Goal: Task Accomplishment & Management: Use online tool/utility

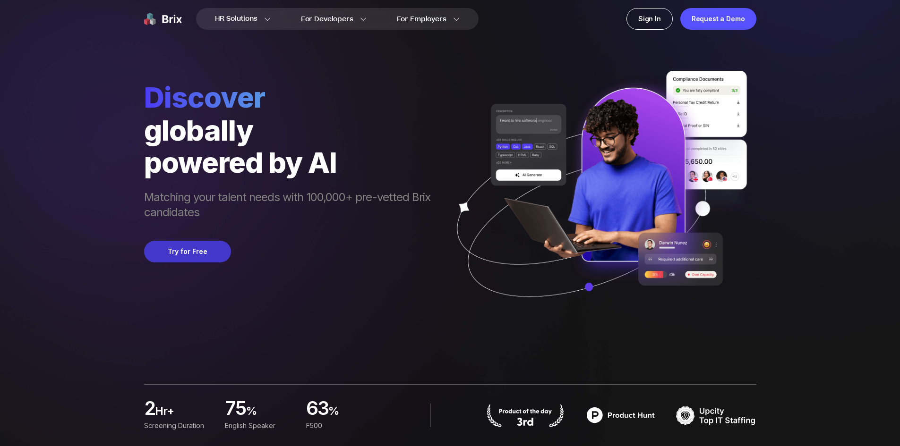
click at [185, 248] on button "Try for Free" at bounding box center [187, 252] width 87 height 22
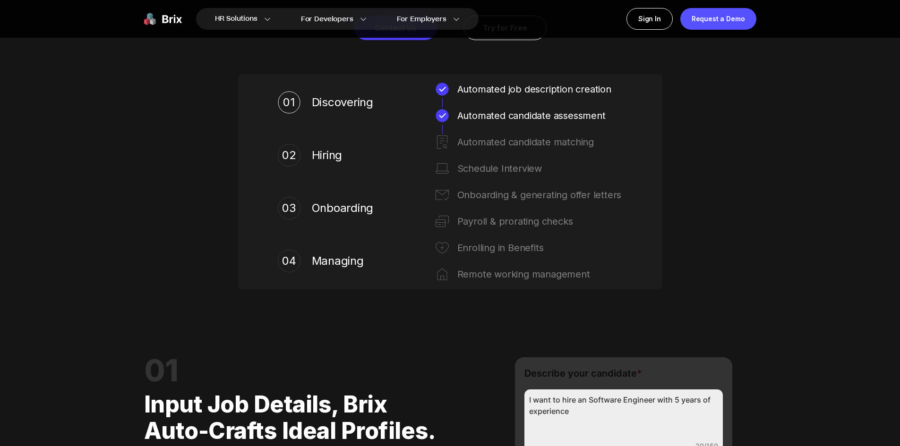
scroll to position [756, 0]
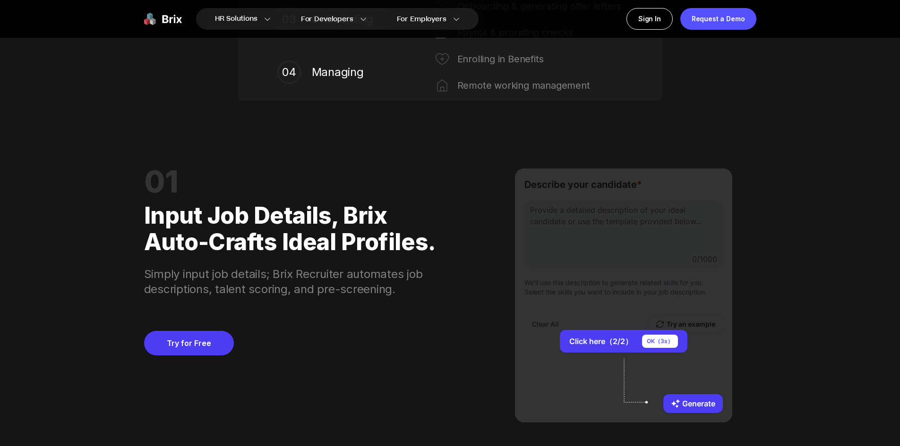
click at [587, 242] on div "Click here（2/2） OK（ 3 s） Generate" at bounding box center [623, 296] width 217 height 254
click at [682, 397] on button "Generate" at bounding box center [693, 404] width 60 height 19
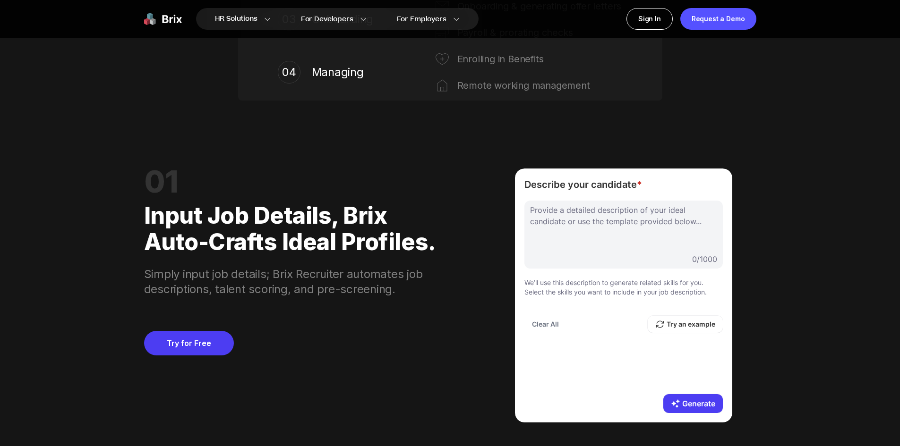
click at [576, 215] on div at bounding box center [623, 228] width 187 height 47
click at [566, 249] on div at bounding box center [623, 228] width 187 height 47
paste div
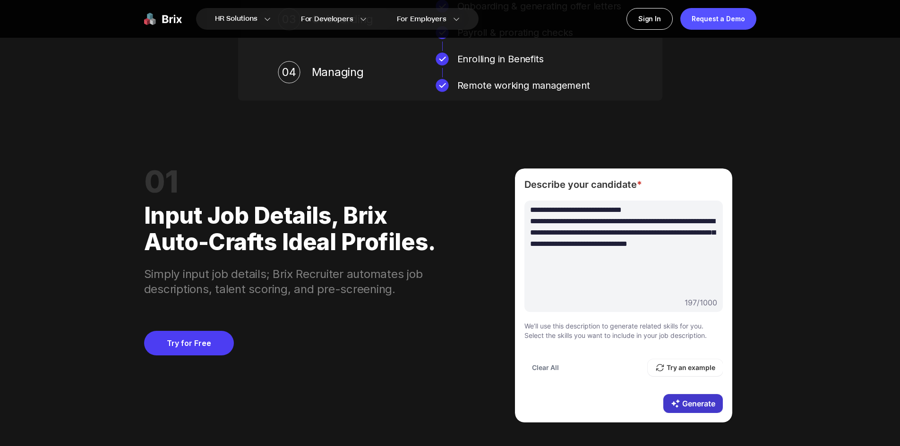
click at [688, 404] on button "Generate" at bounding box center [693, 404] width 60 height 19
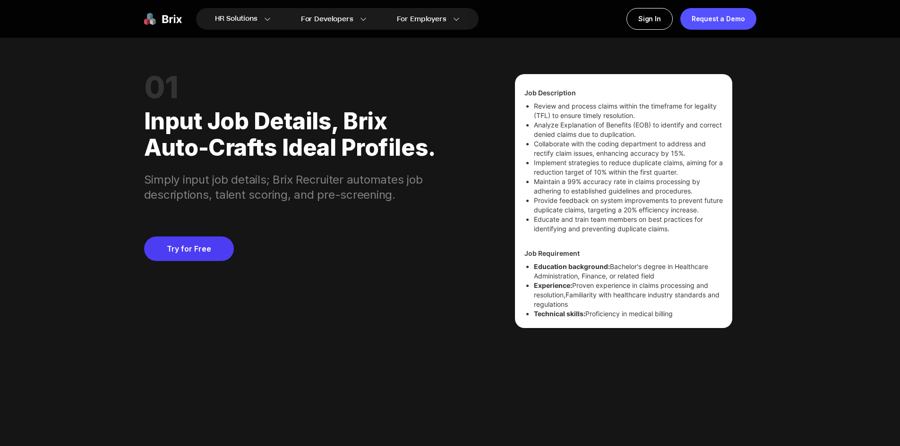
scroll to position [235, 0]
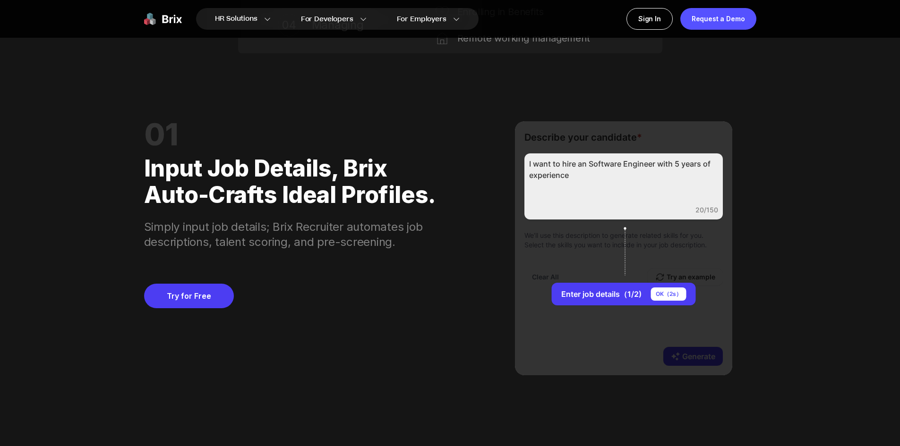
scroll to position [850, 0]
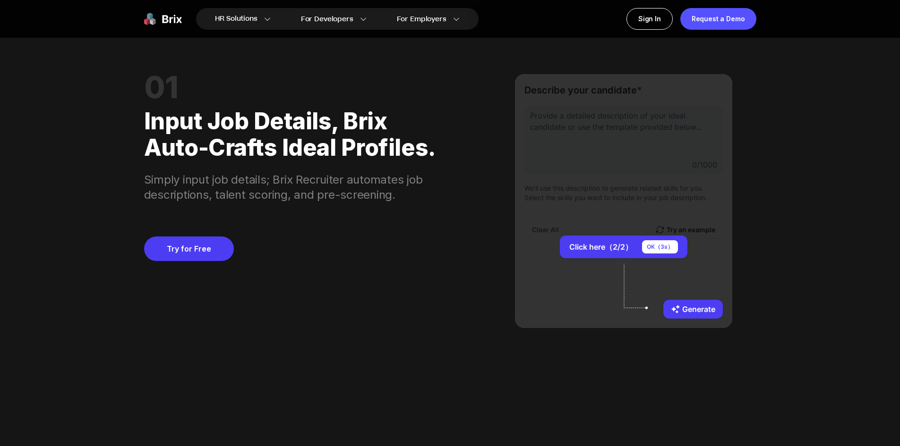
click at [690, 306] on button "Generate" at bounding box center [693, 309] width 60 height 19
click at [646, 244] on div "OK（ 1 s）" at bounding box center [660, 246] width 35 height 13
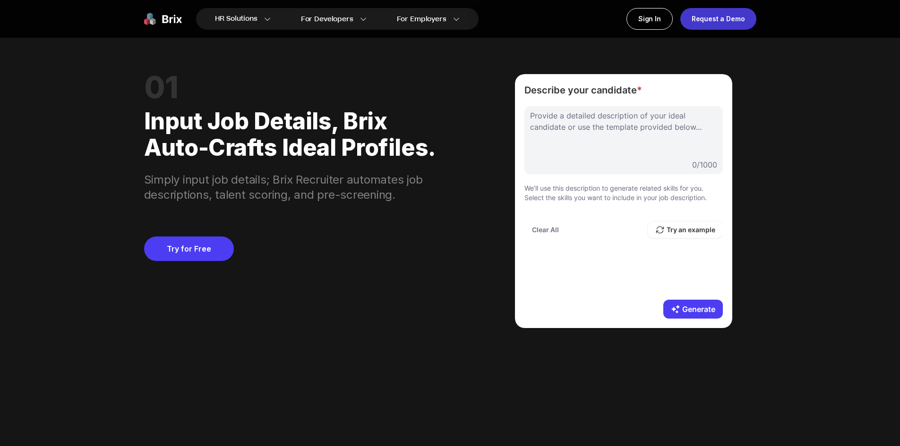
click at [720, 26] on div "Request a Demo" at bounding box center [718, 19] width 76 height 22
click at [563, 127] on div at bounding box center [623, 133] width 187 height 47
click at [189, 257] on link "Try for Free" at bounding box center [189, 249] width 90 height 25
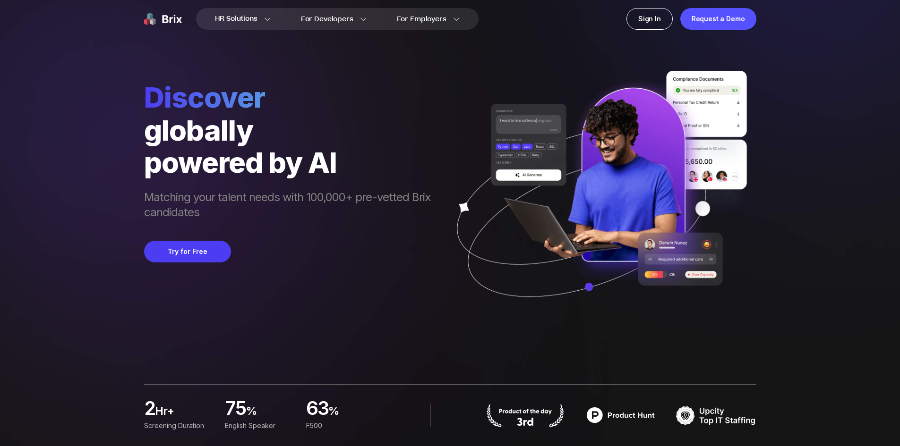
click at [159, 18] on img at bounding box center [163, 19] width 38 height 22
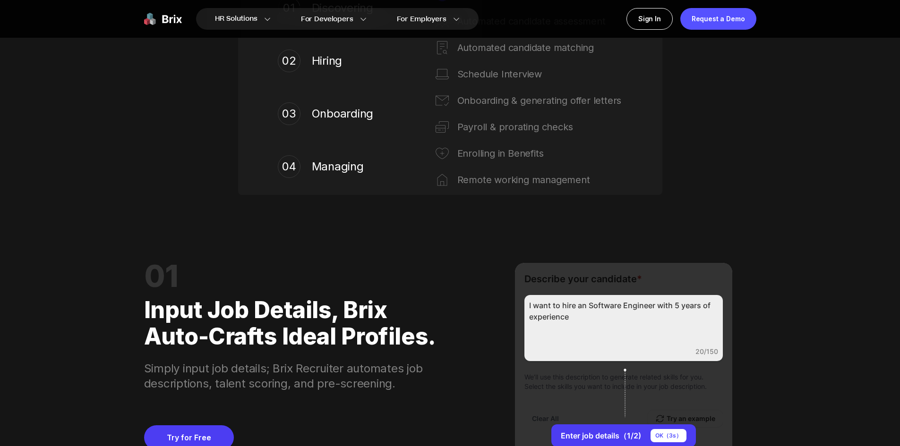
scroll to position [756, 0]
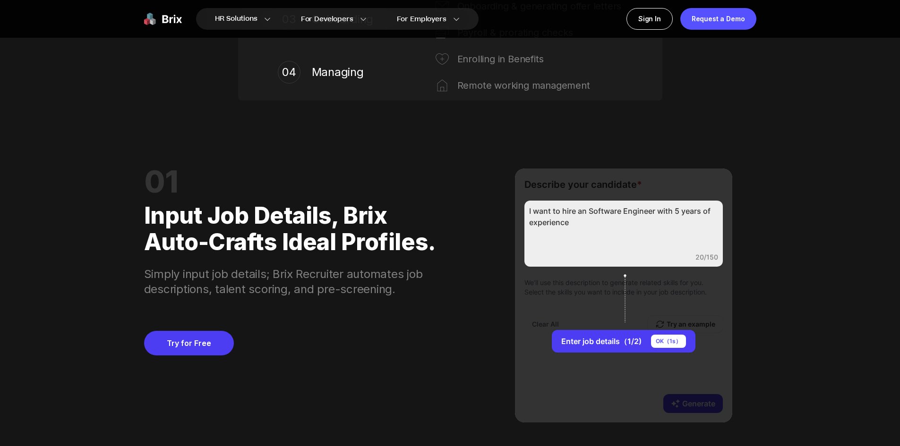
click at [656, 240] on div "I want to hire an Software Engineer with 5 years of experience 20/150" at bounding box center [623, 234] width 198 height 66
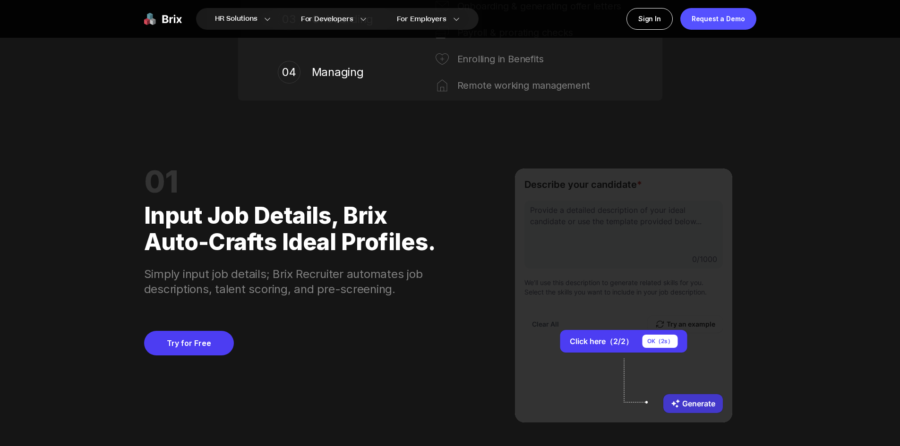
click at [716, 401] on button "Generate" at bounding box center [693, 404] width 60 height 19
click at [607, 208] on div "Click here（2/2） OK（ 1 s） Generate" at bounding box center [623, 296] width 217 height 254
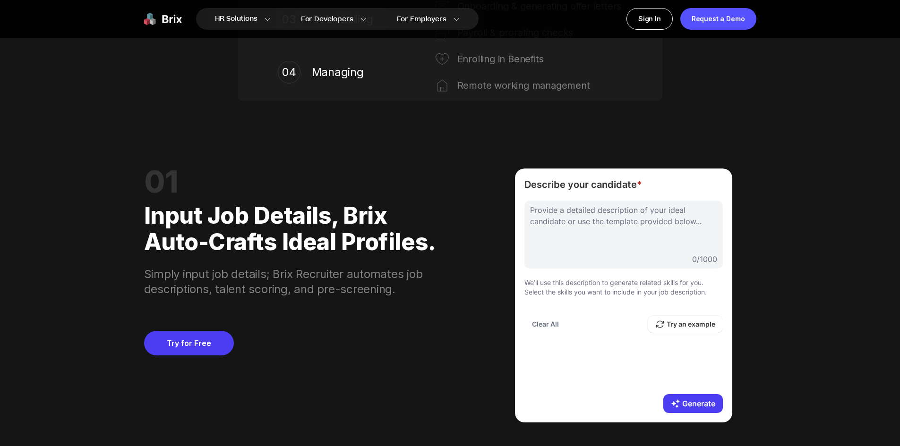
click at [664, 342] on div "Provide a detailed description of your ideal candidate or use the template prov…" at bounding box center [623, 293] width 198 height 184
click at [591, 226] on div at bounding box center [623, 228] width 187 height 47
